Goal: Find specific page/section: Find specific page/section

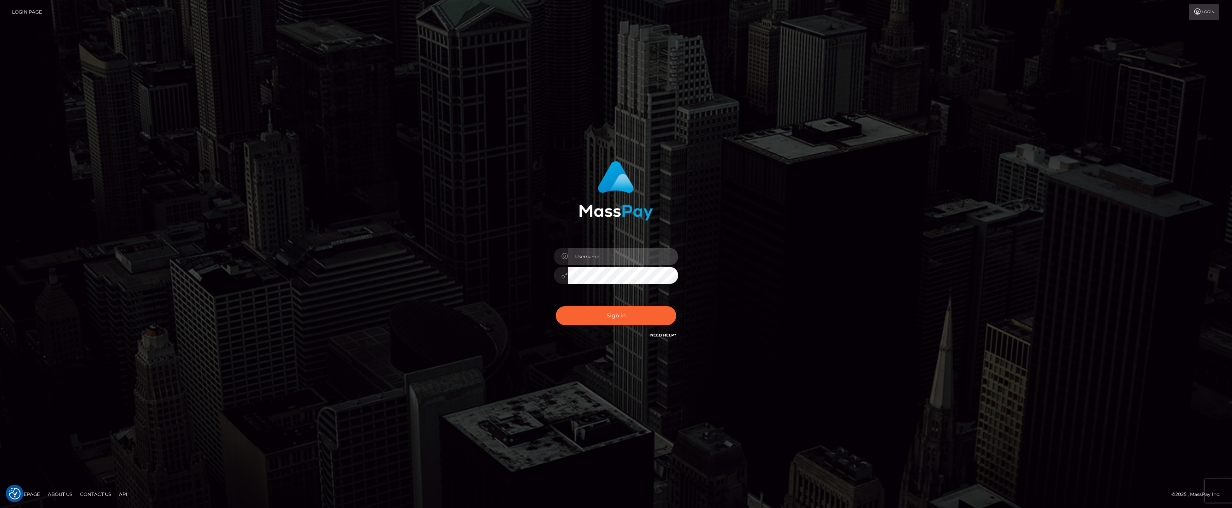
click at [621, 258] on input "text" at bounding box center [623, 256] width 110 height 17
type input "ashbil"
click at [589, 316] on button "Sign in" at bounding box center [616, 315] width 121 height 19
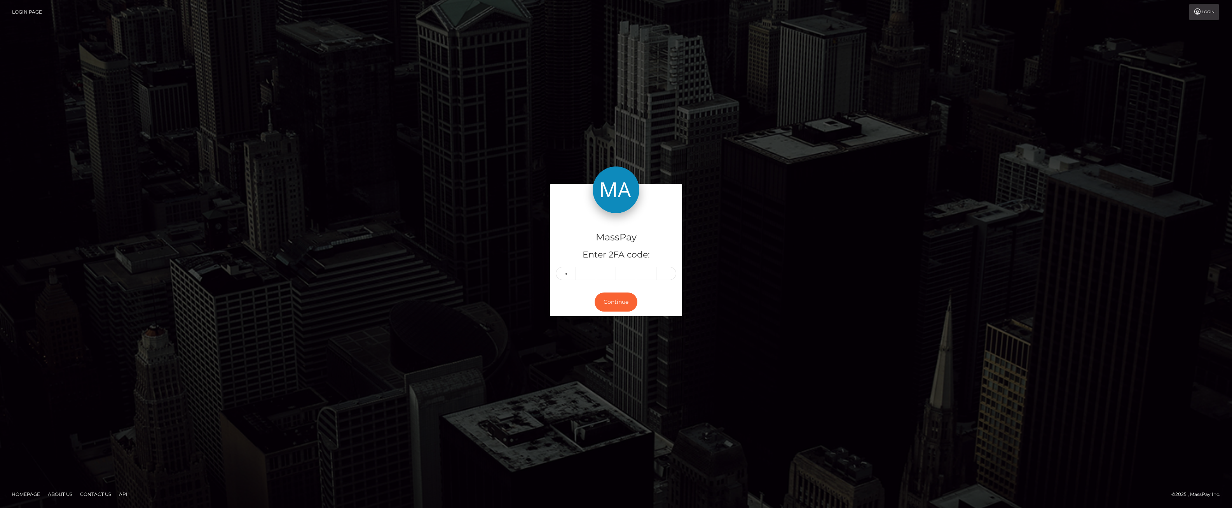
type input "1"
type input "7"
type input "1"
type input "9"
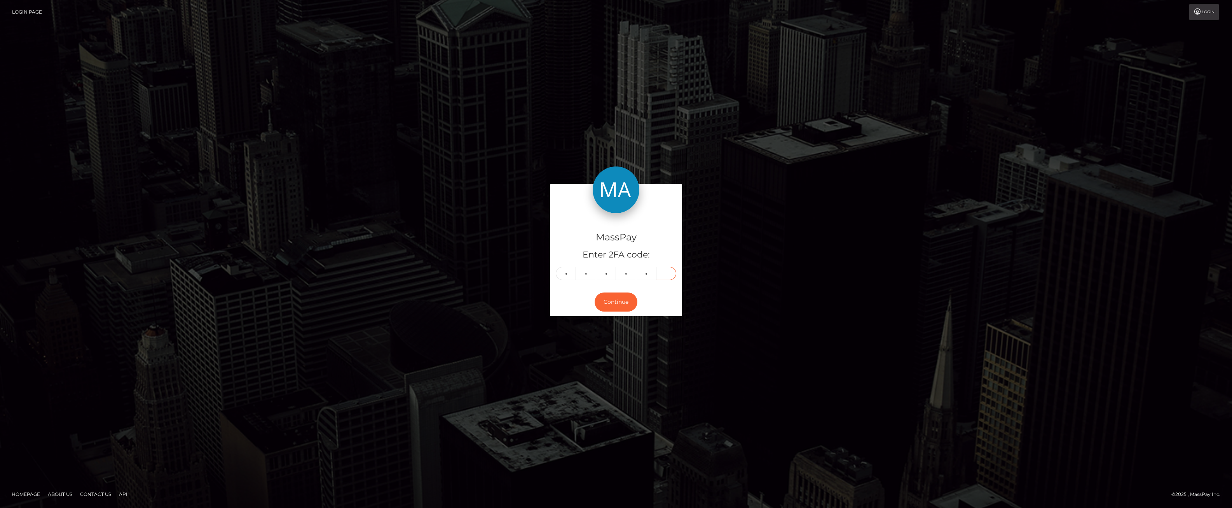
type input "2"
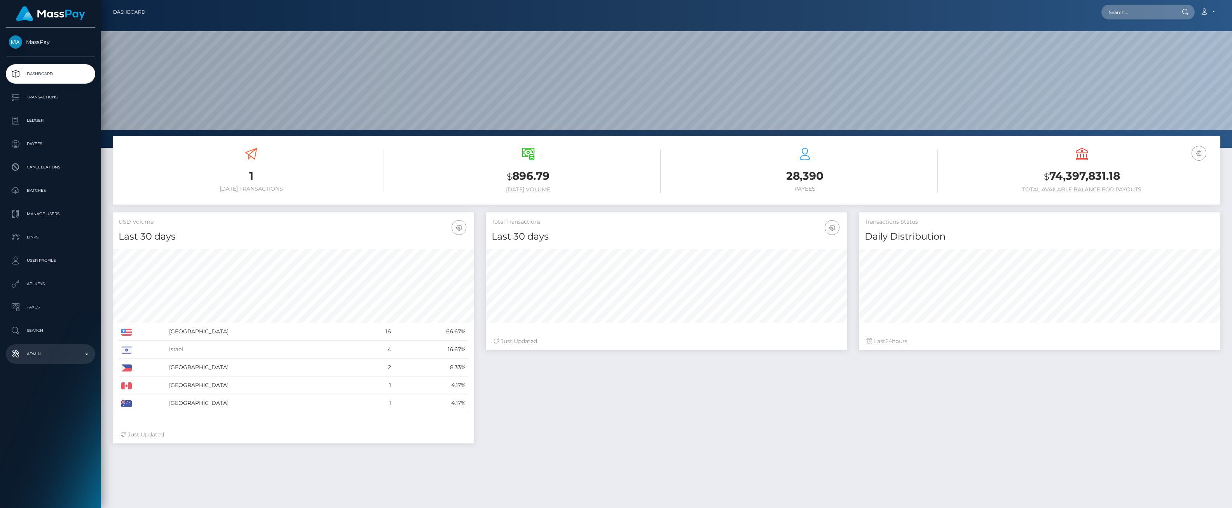
scroll to position [138, 362]
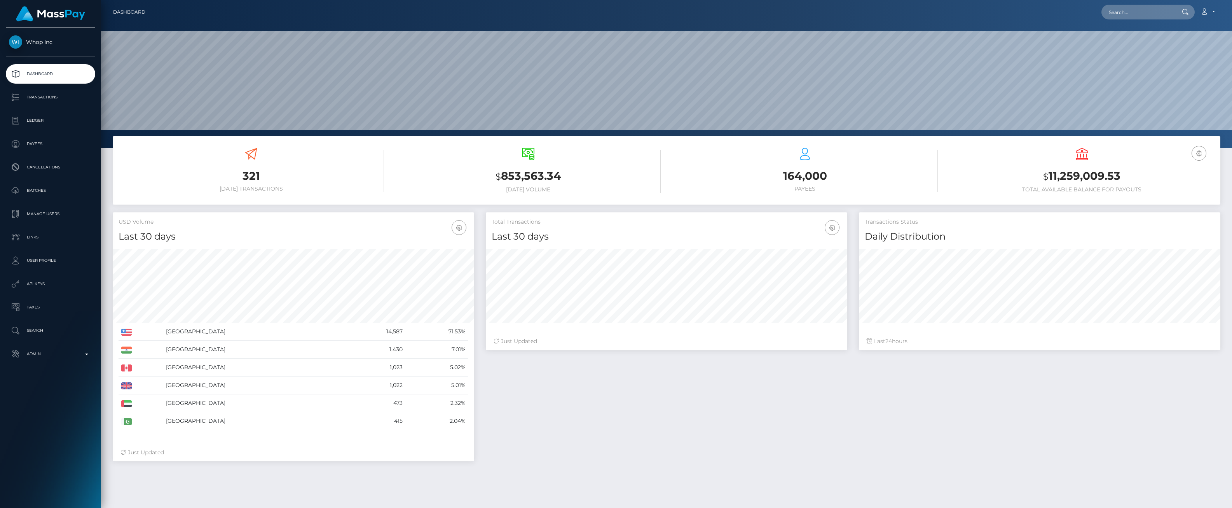
scroll to position [138, 362]
click at [71, 117] on p "Ledger" at bounding box center [50, 121] width 83 height 12
